Goal: Task Accomplishment & Management: Manage account settings

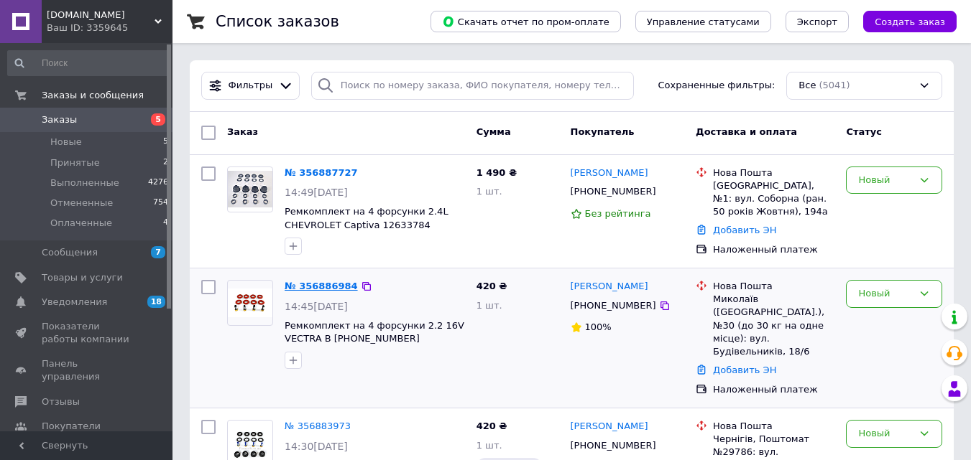
click at [340, 284] on link "№ 356886984" at bounding box center [320, 286] width 73 height 11
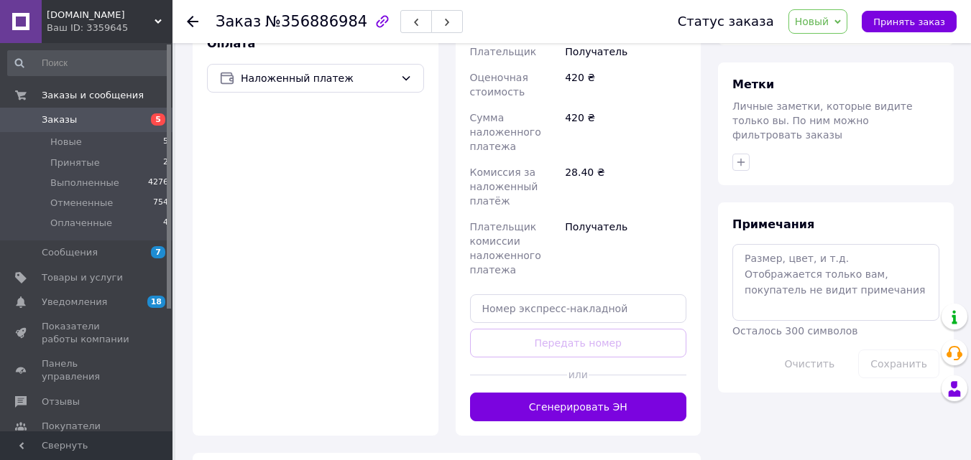
scroll to position [575, 0]
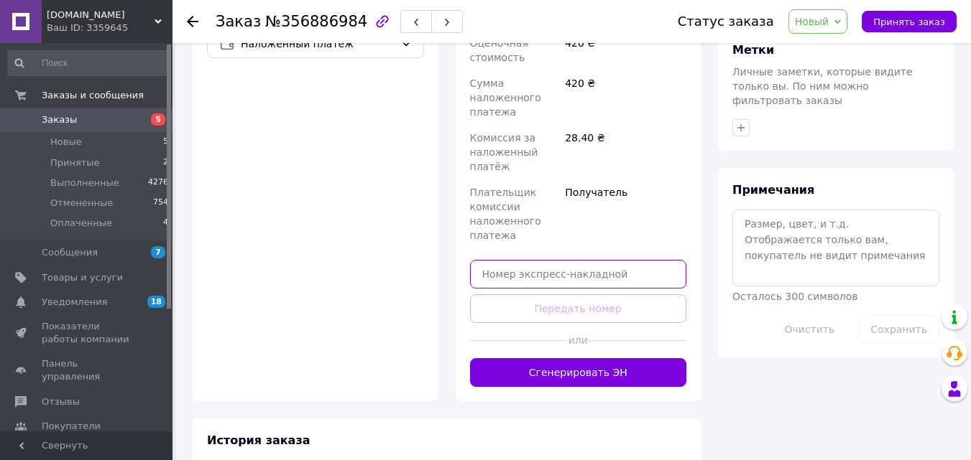
click at [533, 260] on input "text" at bounding box center [578, 274] width 217 height 29
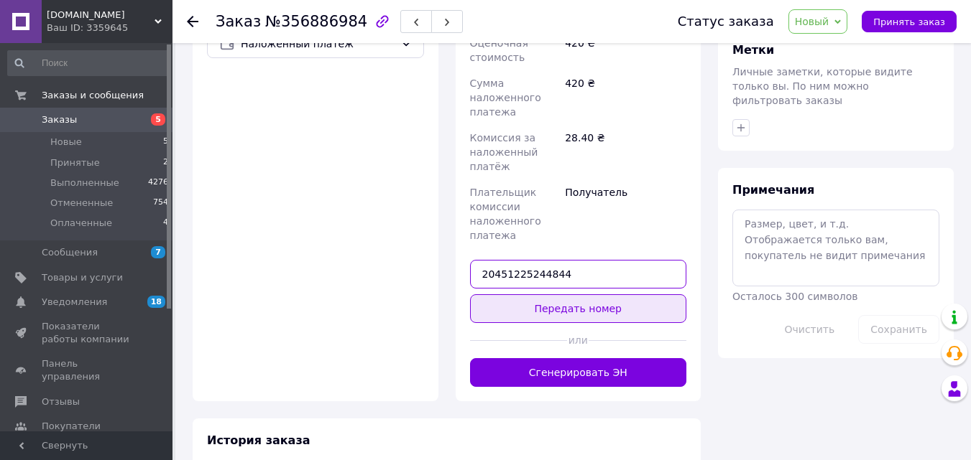
type input "20451225244844"
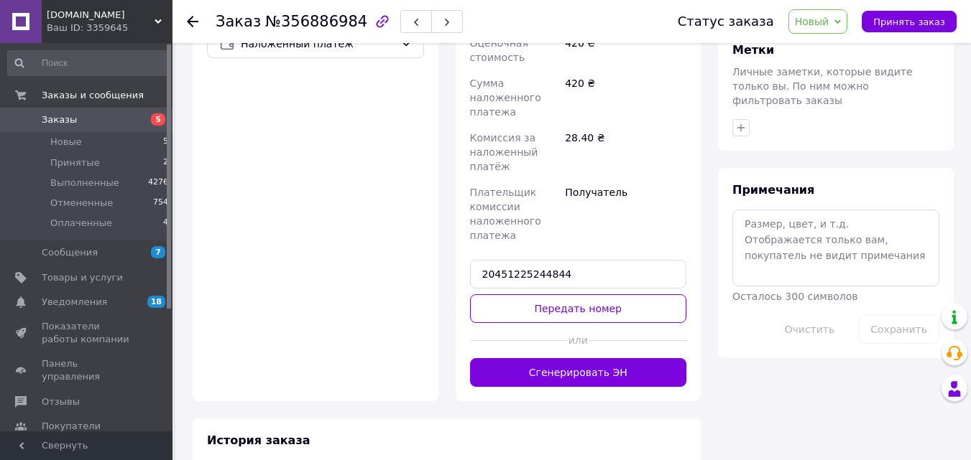
drag, startPoint x: 562, startPoint y: 285, endPoint x: 554, endPoint y: 270, distance: 17.0
click at [562, 295] on button "Передать номер" at bounding box center [578, 309] width 217 height 29
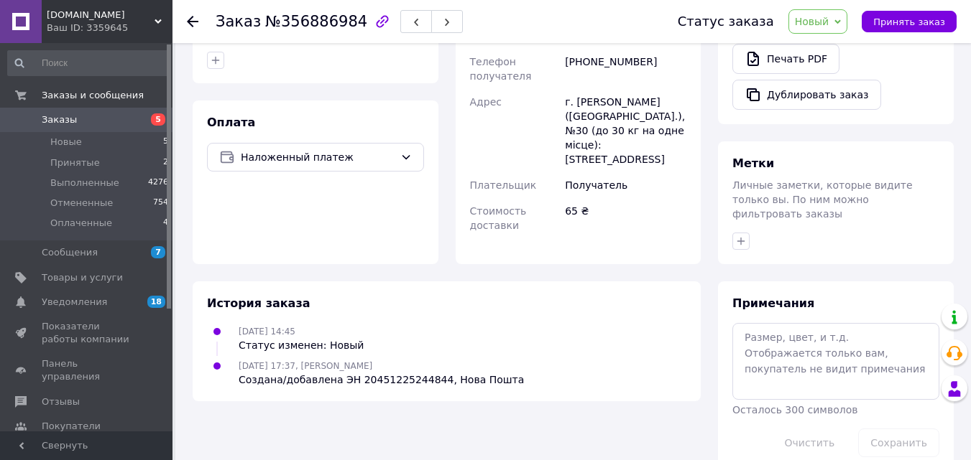
click at [151, 119] on span "5" at bounding box center [158, 120] width 14 height 12
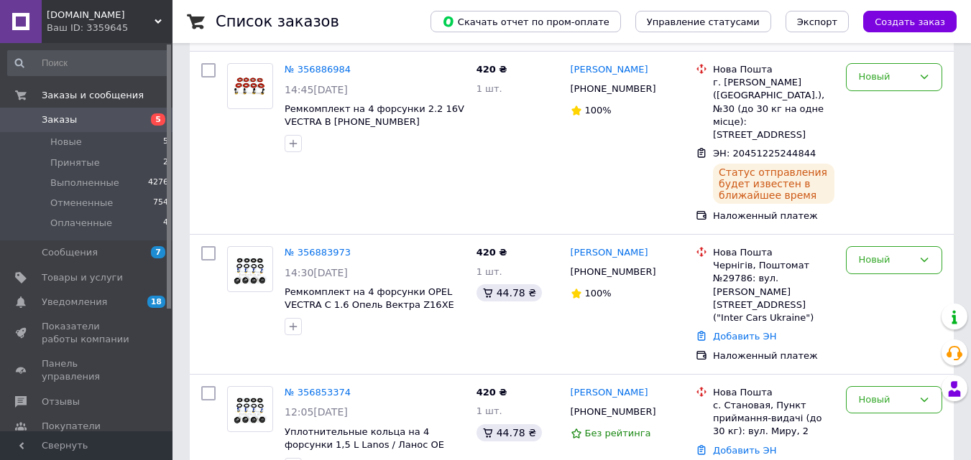
scroll to position [287, 0]
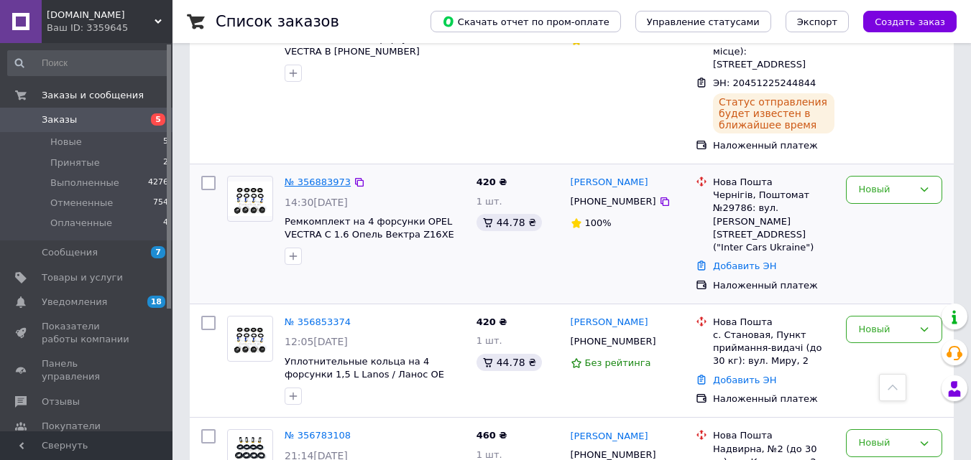
click at [324, 177] on link "№ 356883973" at bounding box center [317, 182] width 66 height 11
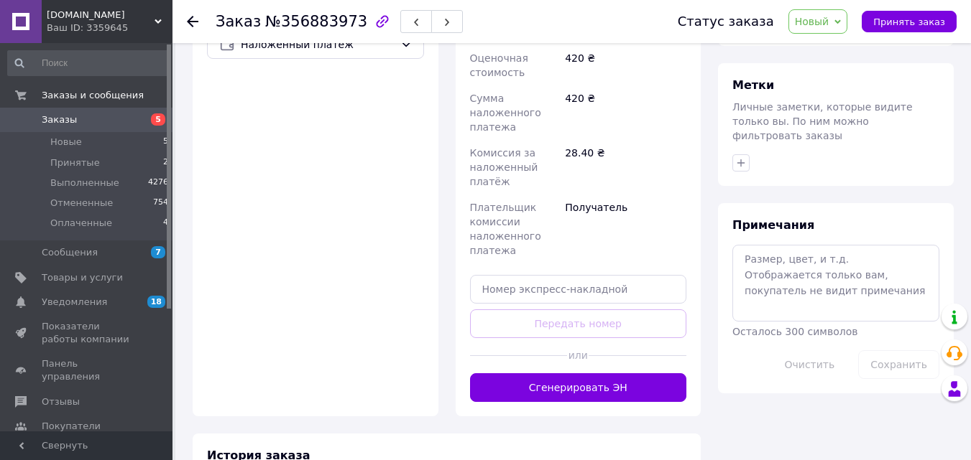
scroll to position [593, 0]
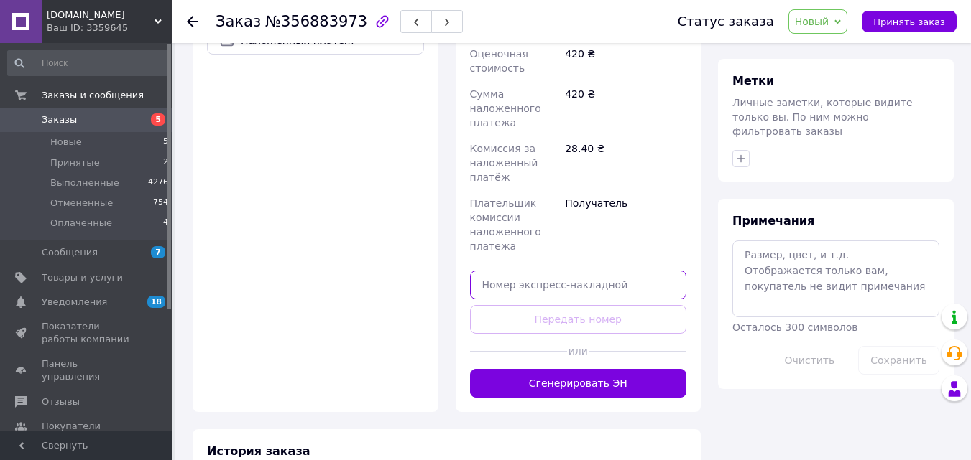
click at [584, 271] on input "text" at bounding box center [578, 285] width 217 height 29
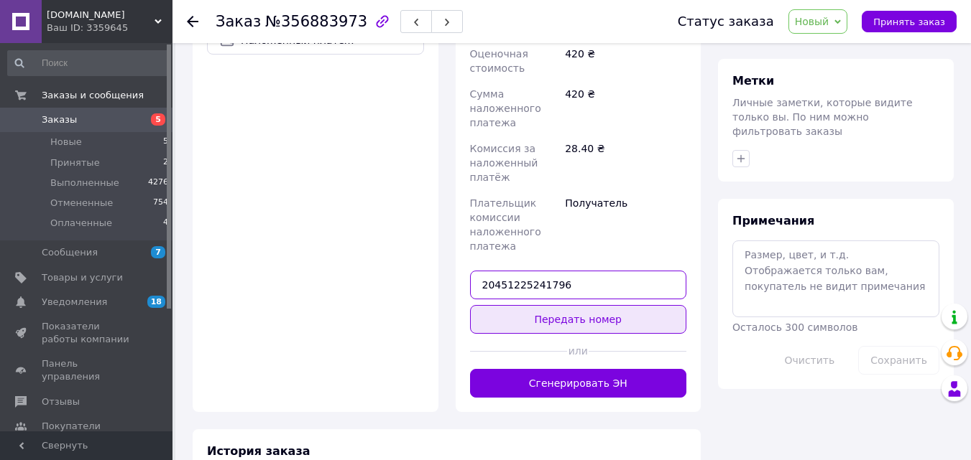
type input "20451225241796"
click at [598, 305] on button "Передать номер" at bounding box center [578, 319] width 217 height 29
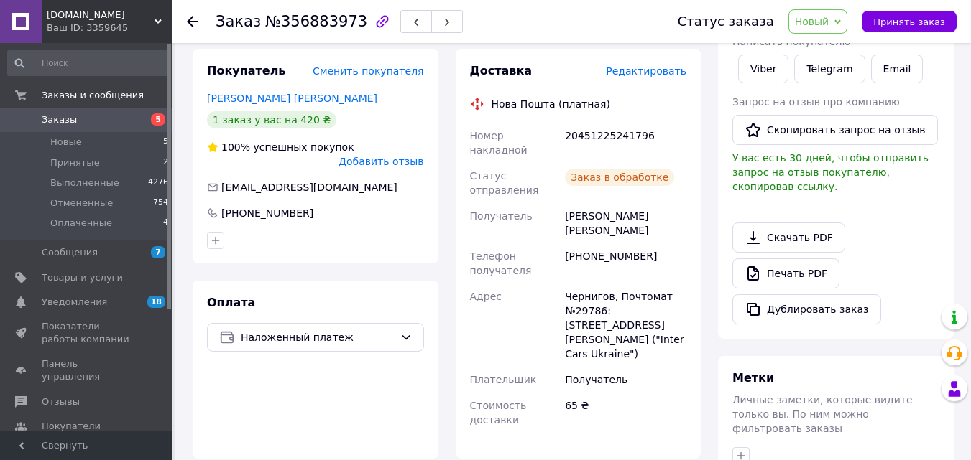
scroll to position [223, 0]
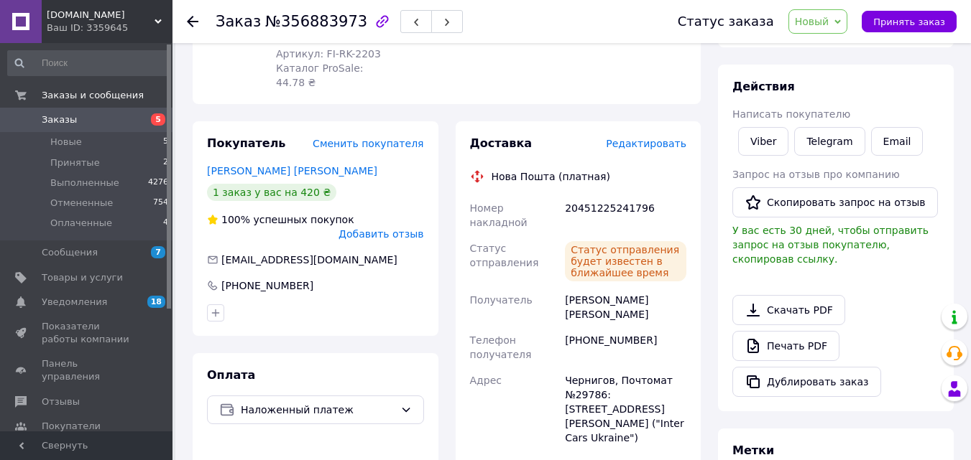
click at [153, 118] on span "5" at bounding box center [158, 120] width 14 height 12
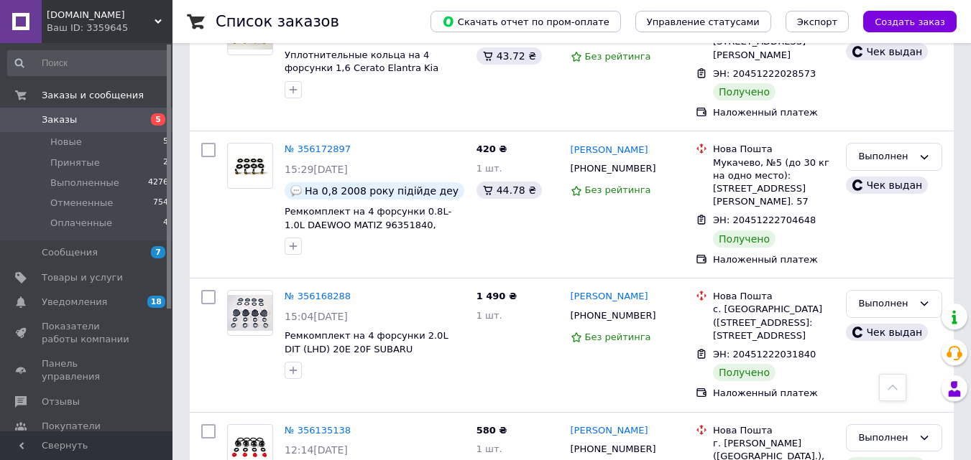
scroll to position [2491, 0]
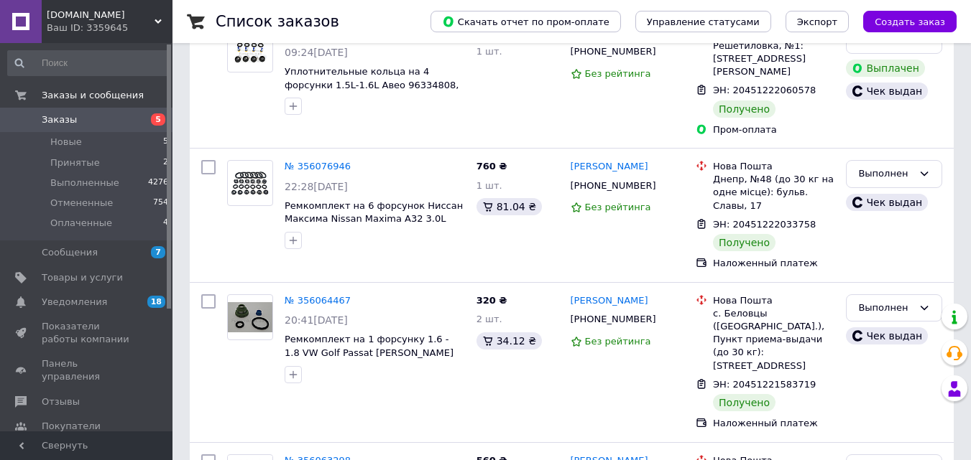
scroll to position [144, 0]
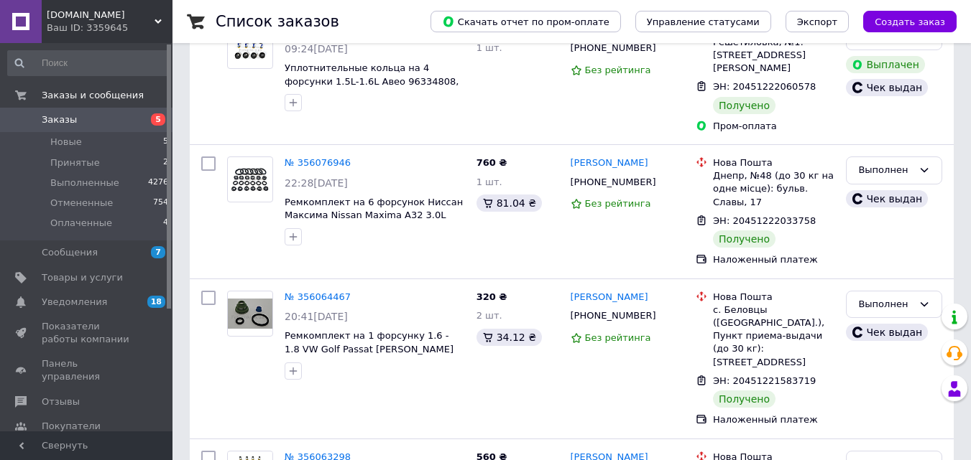
click at [138, 120] on span "5" at bounding box center [153, 120] width 40 height 13
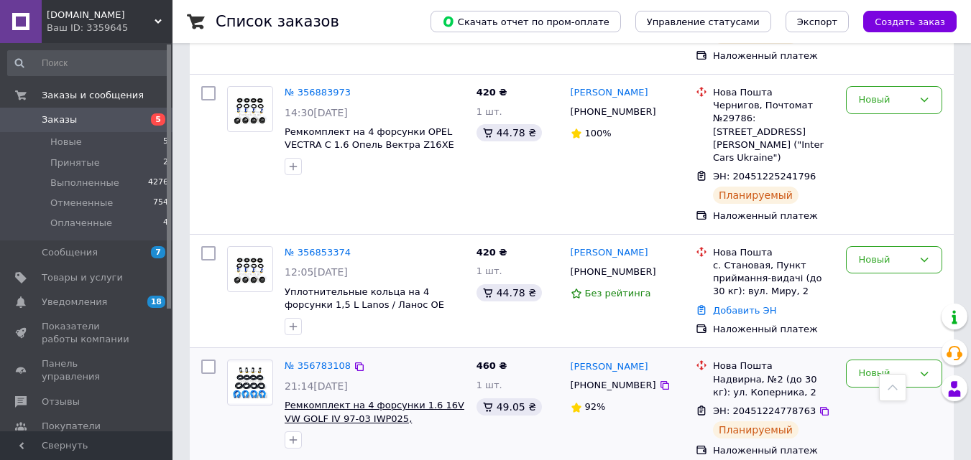
scroll to position [359, 0]
